Goal: Task Accomplishment & Management: Use online tool/utility

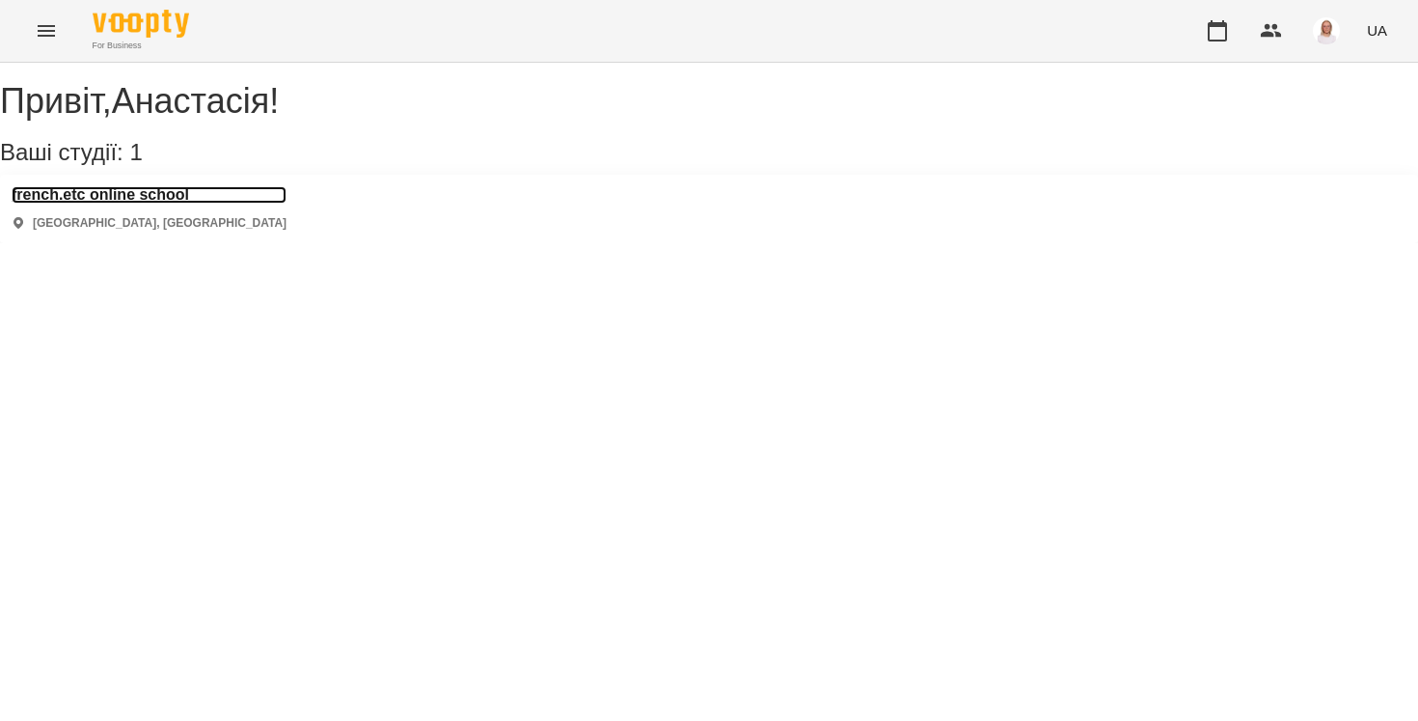
click at [168, 204] on h3 "french.etc online school" at bounding box center [149, 194] width 275 height 17
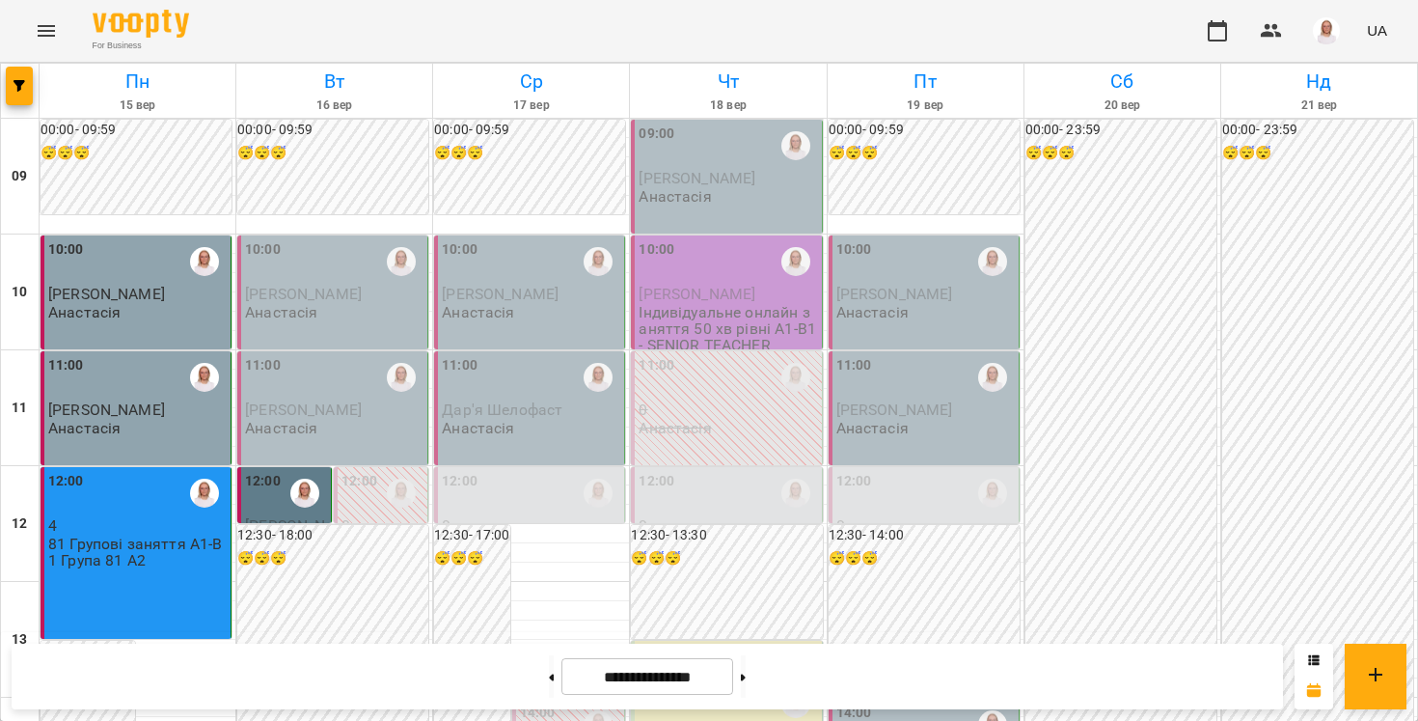
click at [284, 317] on p "Анастасія" at bounding box center [281, 312] width 72 height 16
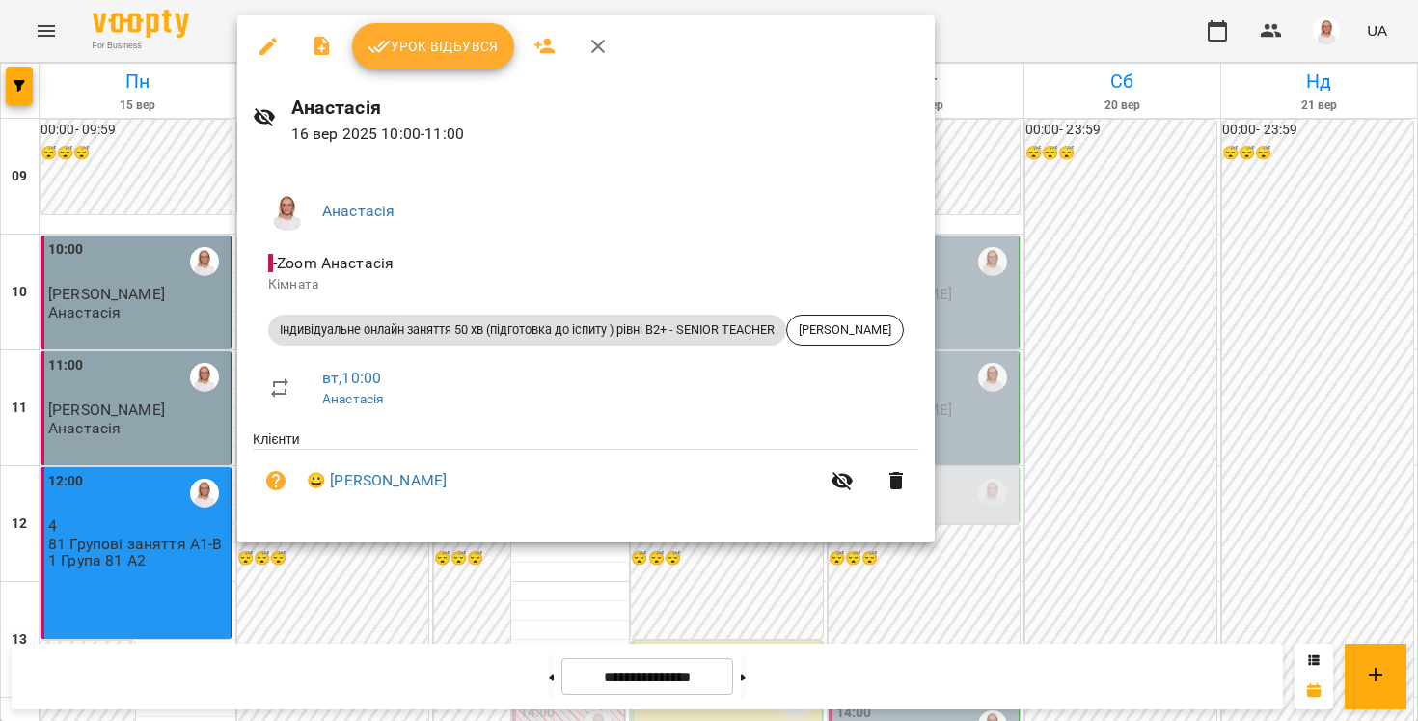
click at [4, 365] on div at bounding box center [709, 360] width 1418 height 721
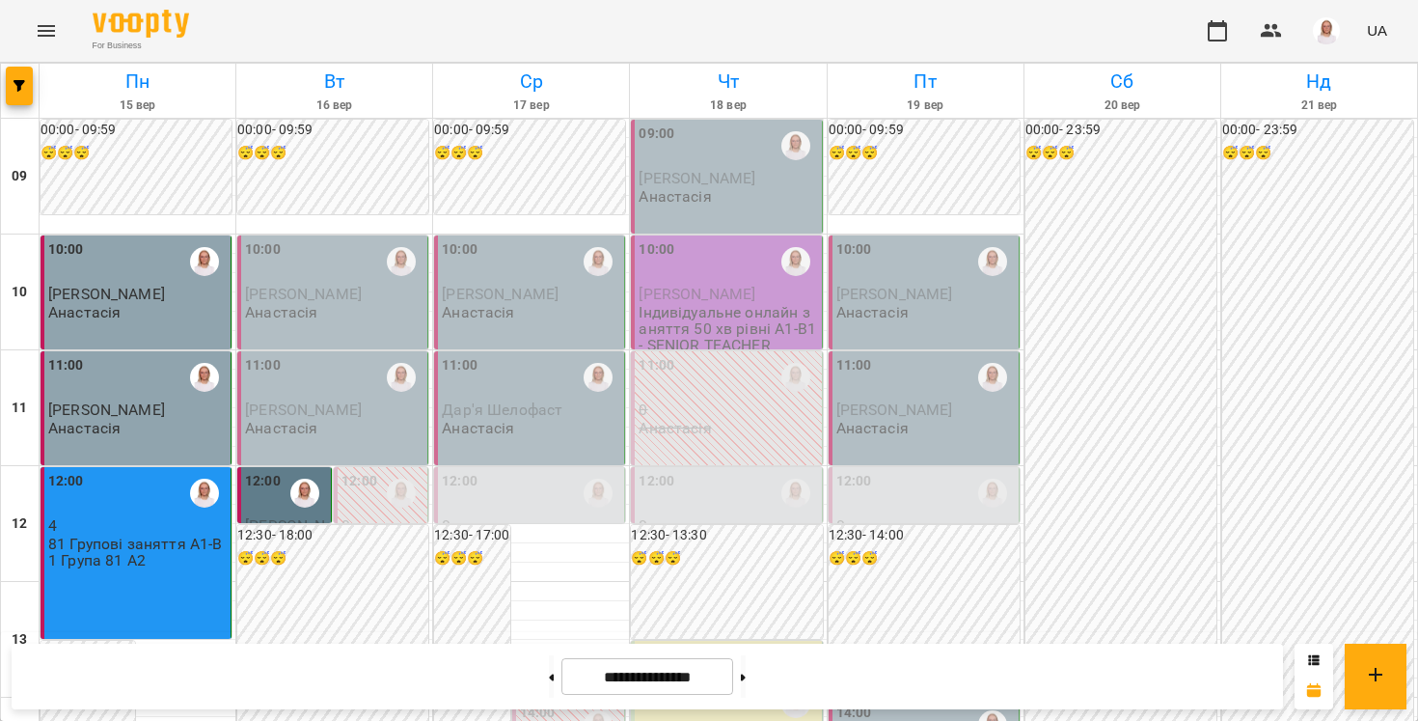
click at [434, 389] on div "11:00 Дар'я Шелофаст [PERSON_NAME]" at bounding box center [529, 408] width 191 height 114
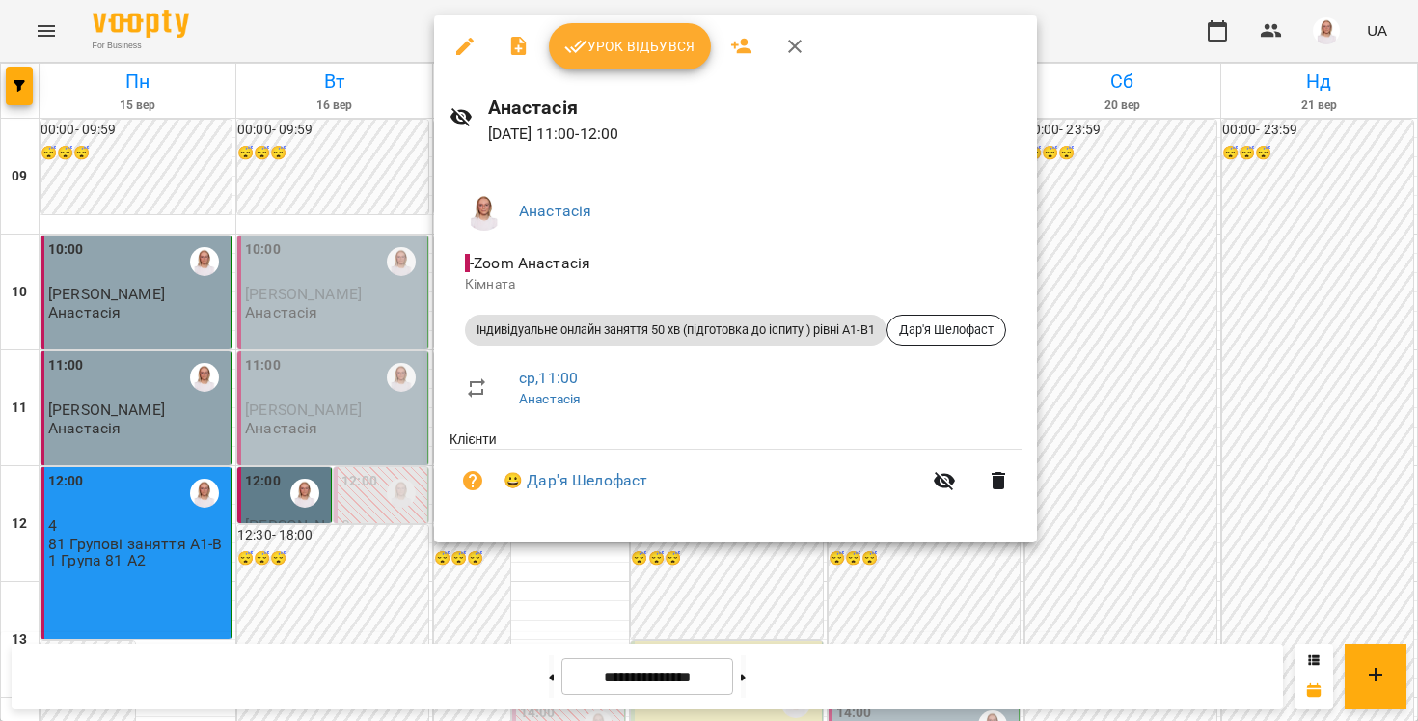
click at [350, 559] on div at bounding box center [709, 360] width 1418 height 721
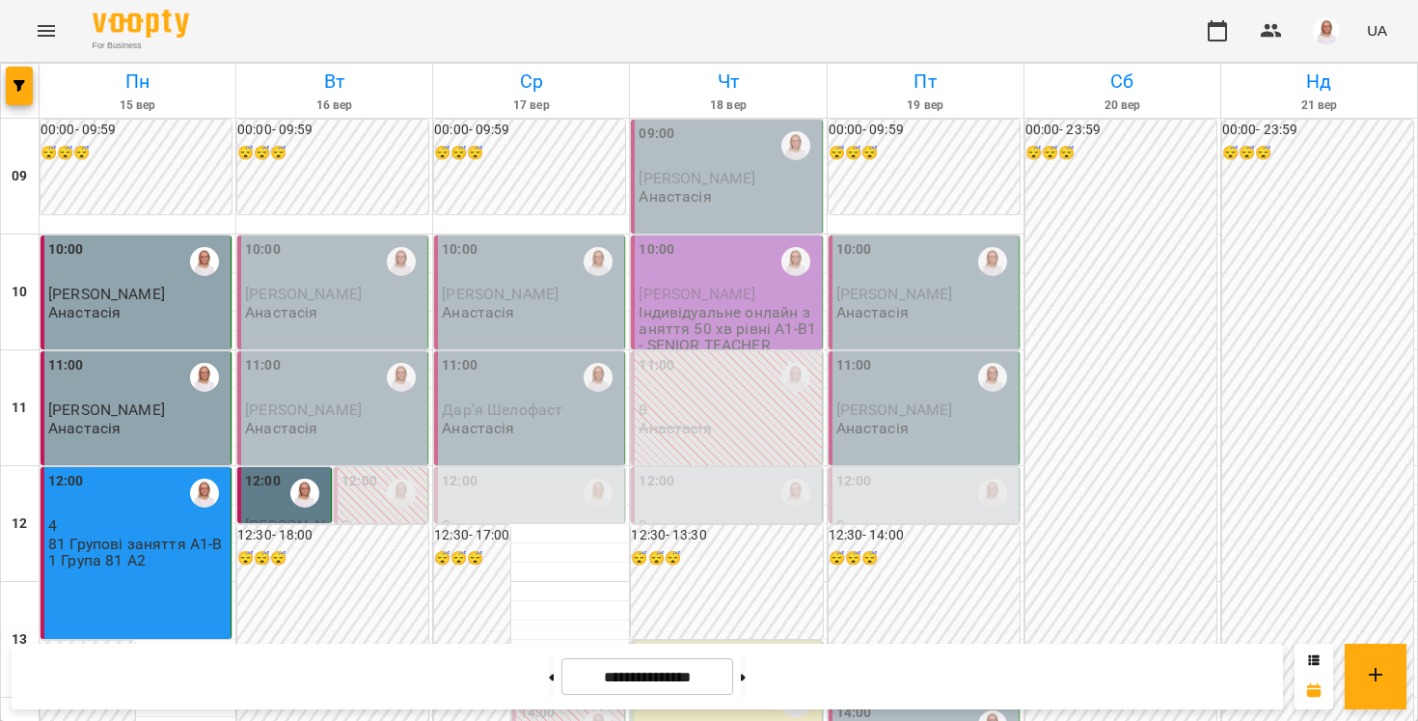
click at [340, 395] on div "11:00" at bounding box center [334, 377] width 178 height 44
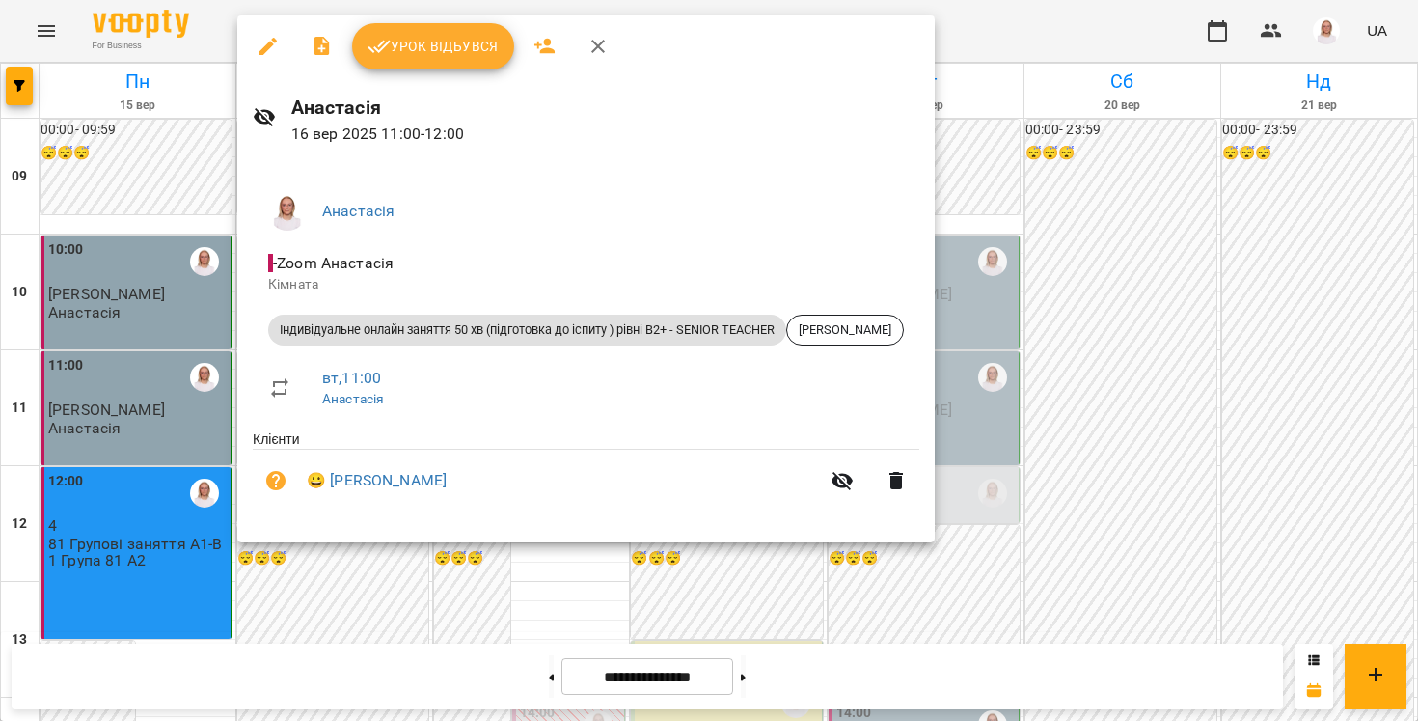
click at [340, 586] on div at bounding box center [709, 360] width 1418 height 721
